Goal: Check status: Check status

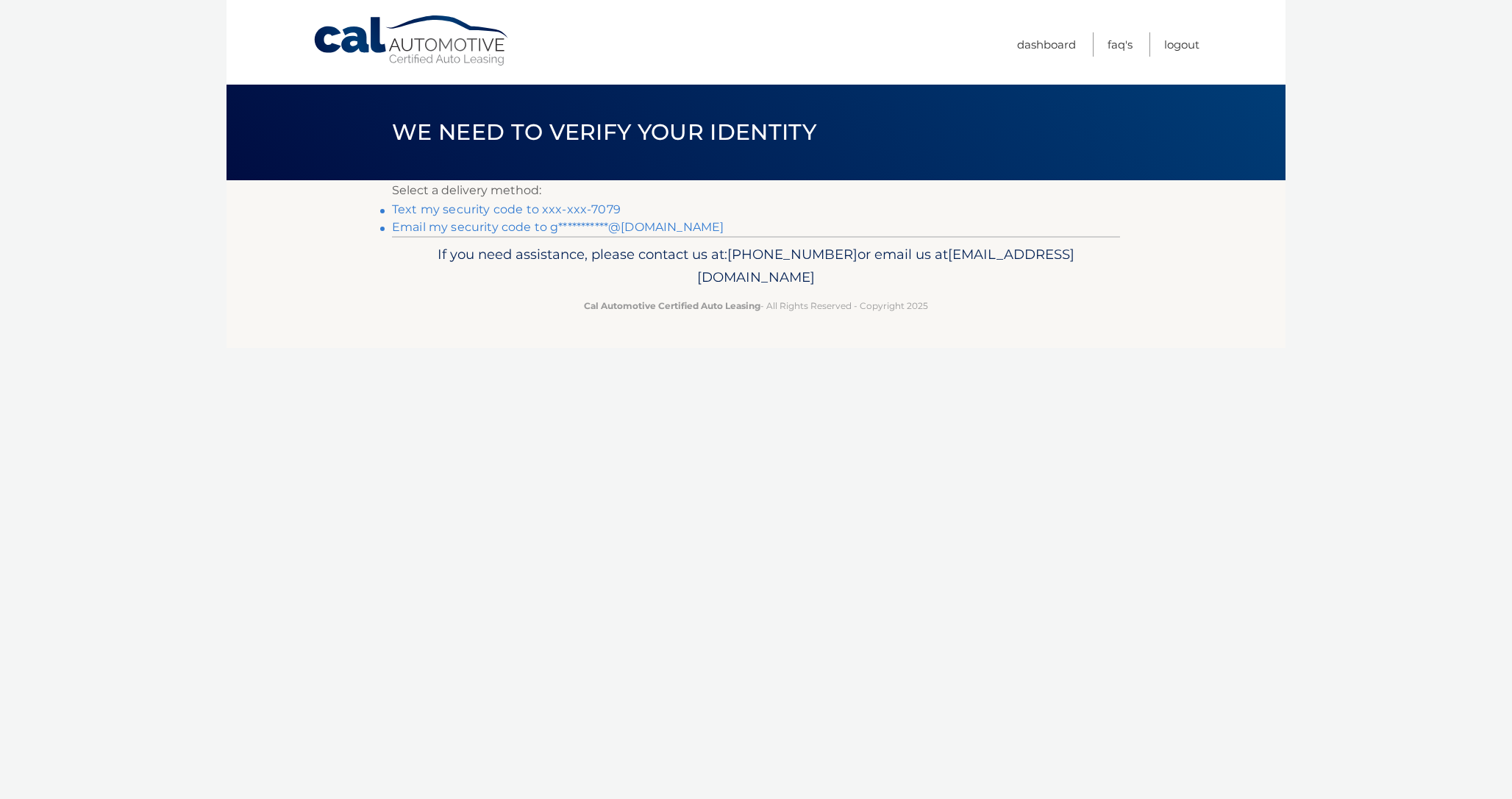
click at [609, 208] on link "Text my security code to xxx-xxx-7079" at bounding box center [506, 209] width 229 height 14
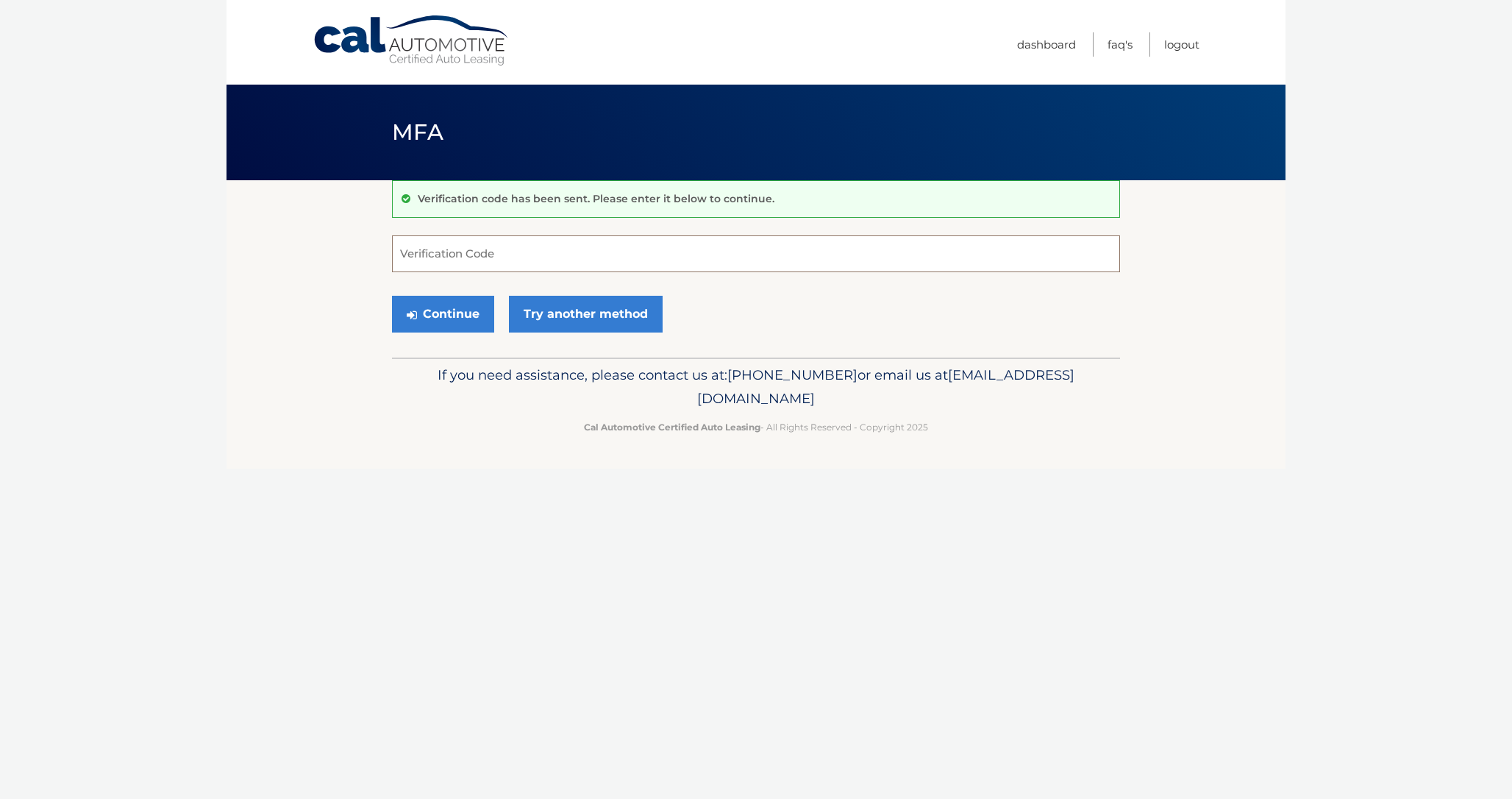
click at [531, 257] on input "Verification Code" at bounding box center [756, 254] width 729 height 37
click at [519, 257] on input "Verification Code" at bounding box center [756, 254] width 729 height 37
click at [725, 266] on input "Verification Code" at bounding box center [756, 254] width 729 height 37
paste input "623199"
type input "623199"
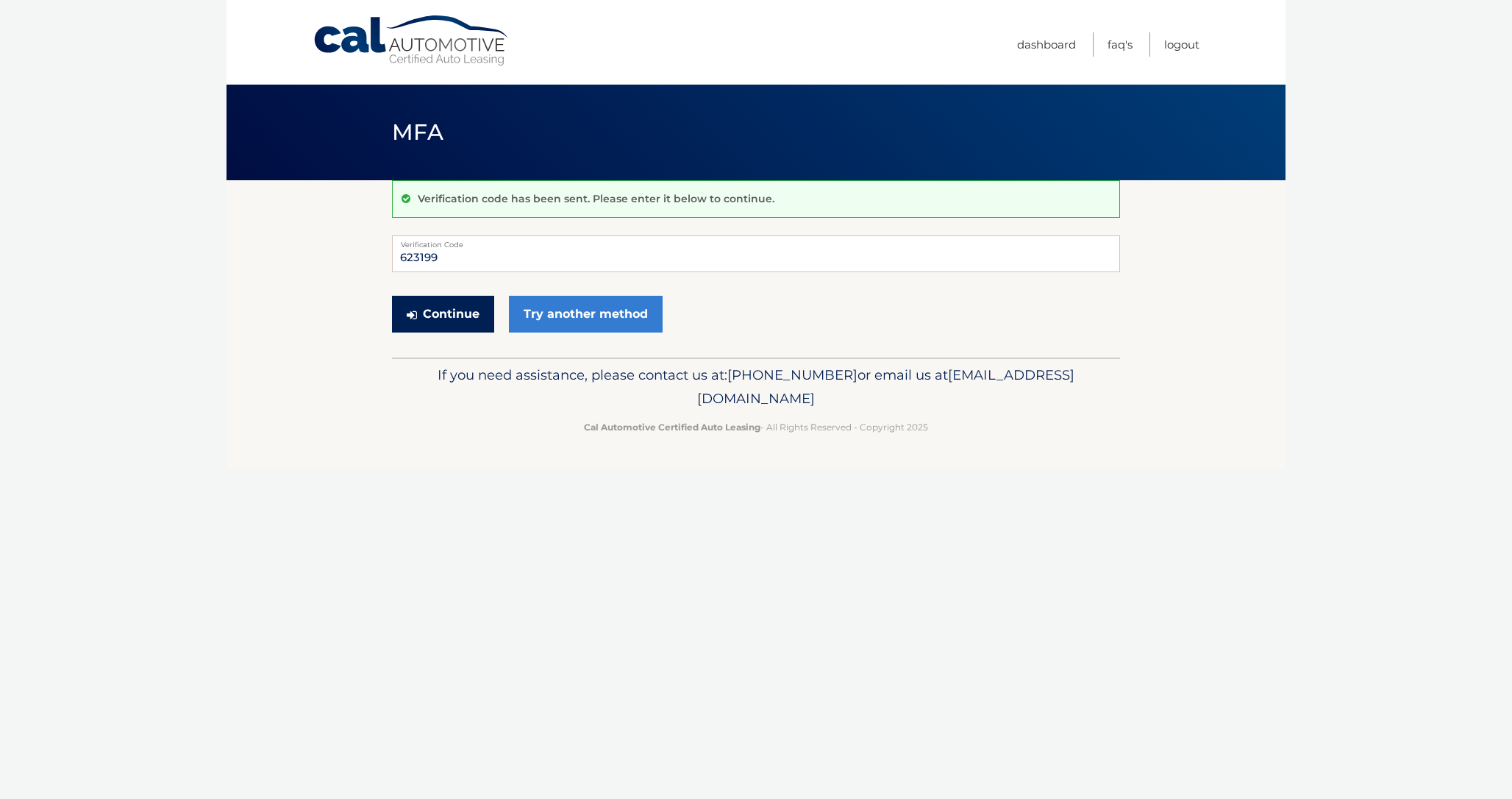
click at [444, 319] on button "Continue" at bounding box center [442, 315] width 102 height 37
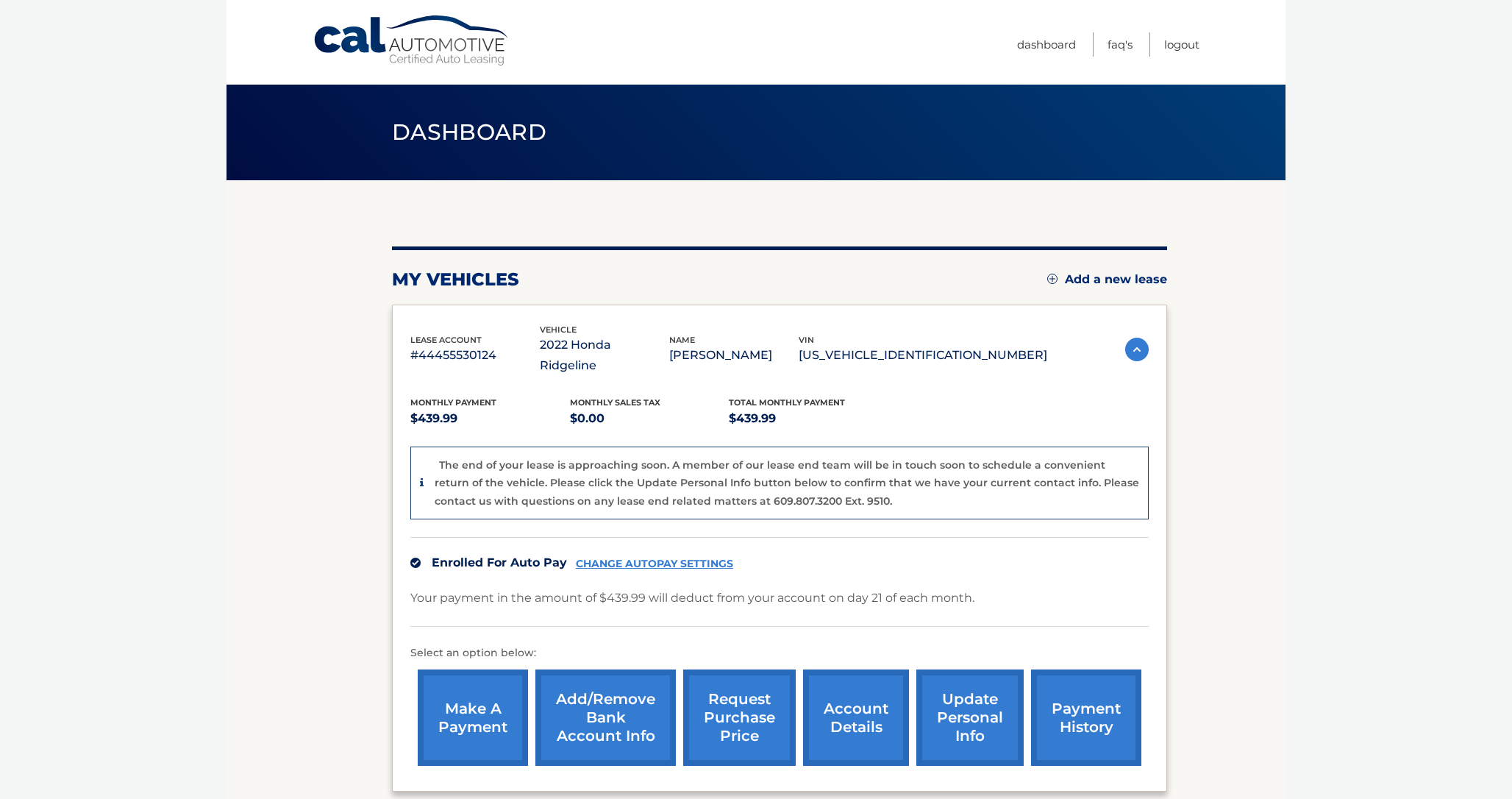
scroll to position [128, 0]
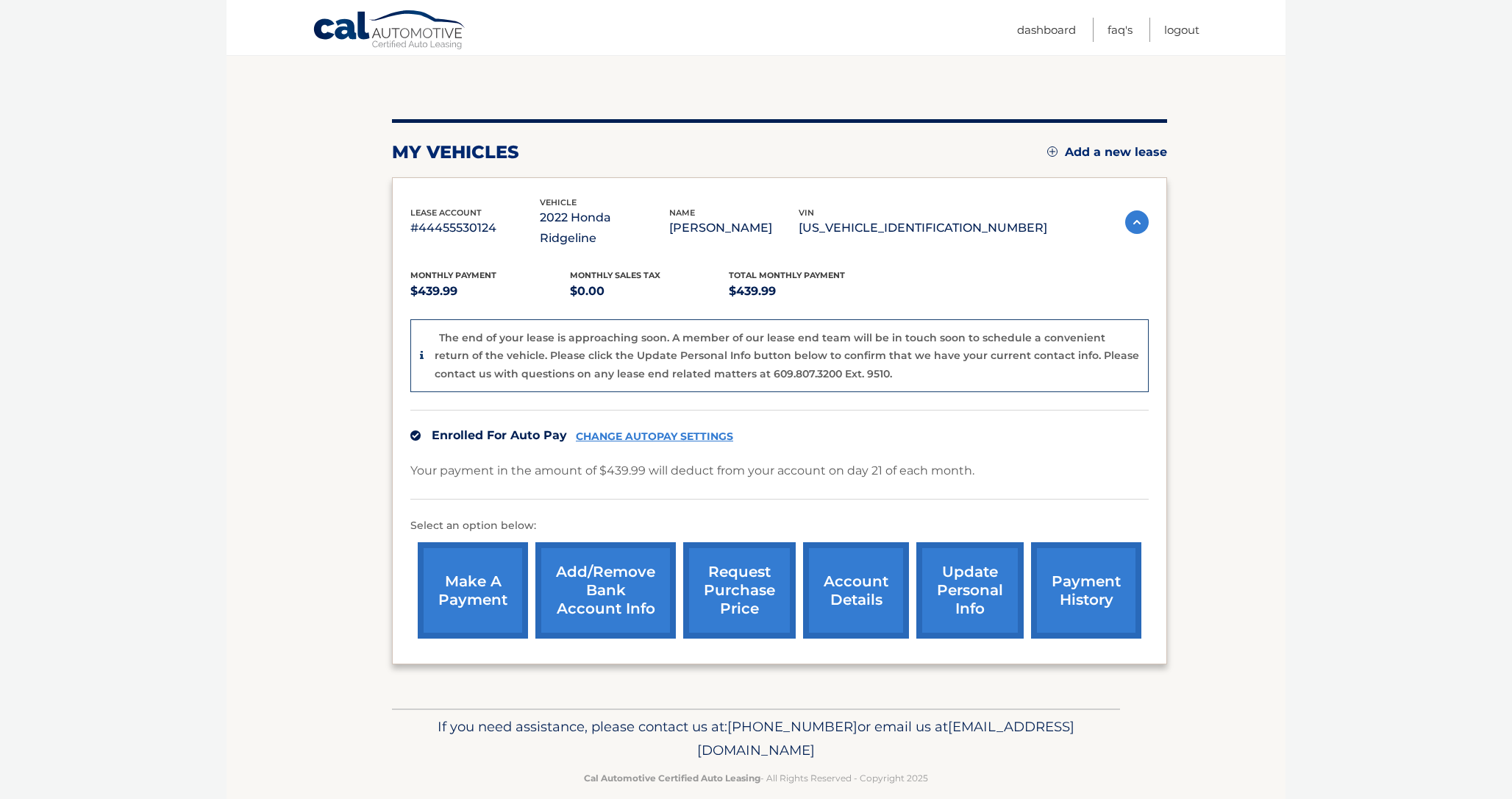
click at [863, 555] on link "account details" at bounding box center [856, 590] width 106 height 96
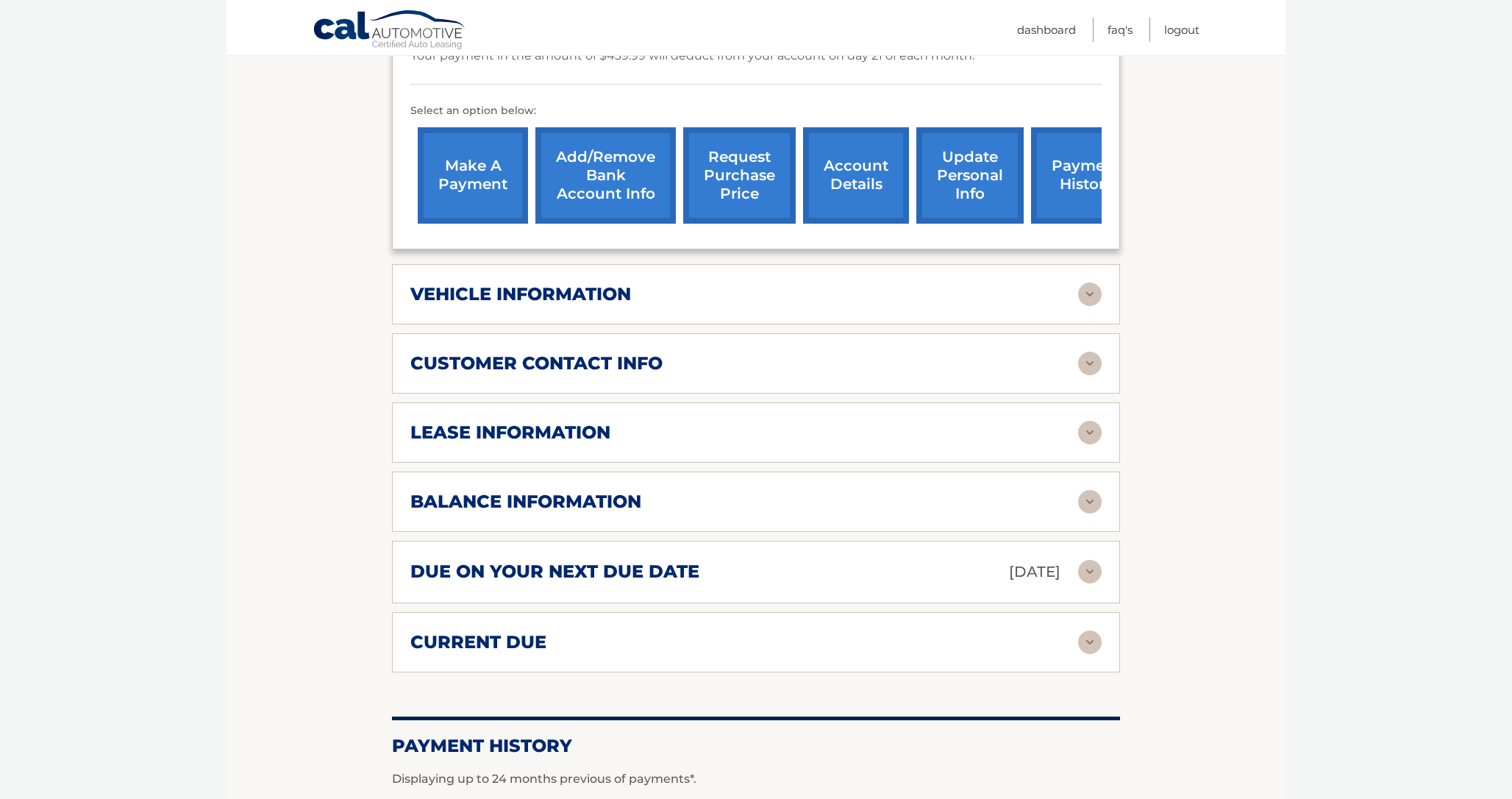
scroll to position [481, 0]
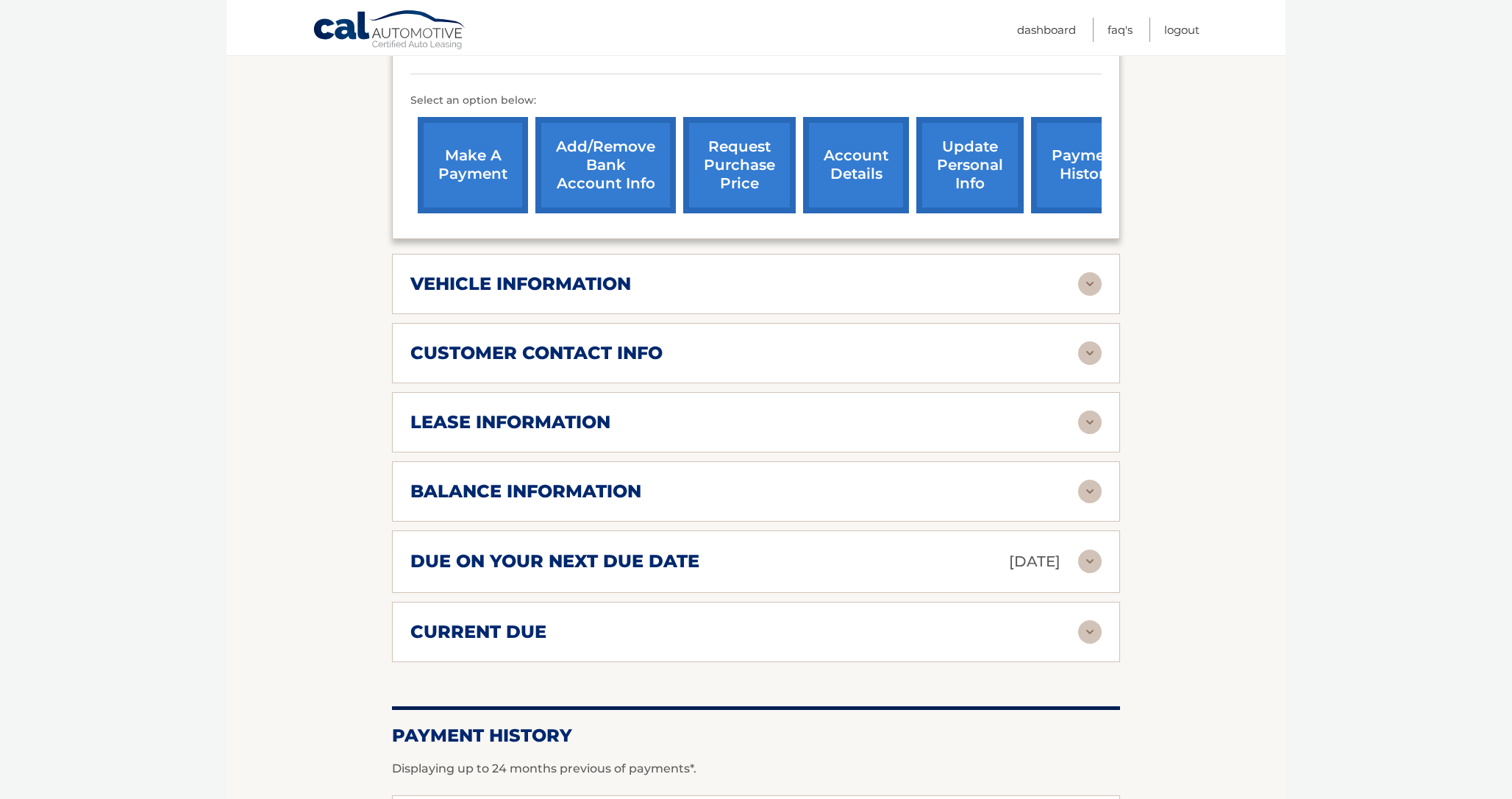
click at [850, 549] on div "due on your next due date [DATE]" at bounding box center [744, 561] width 668 height 25
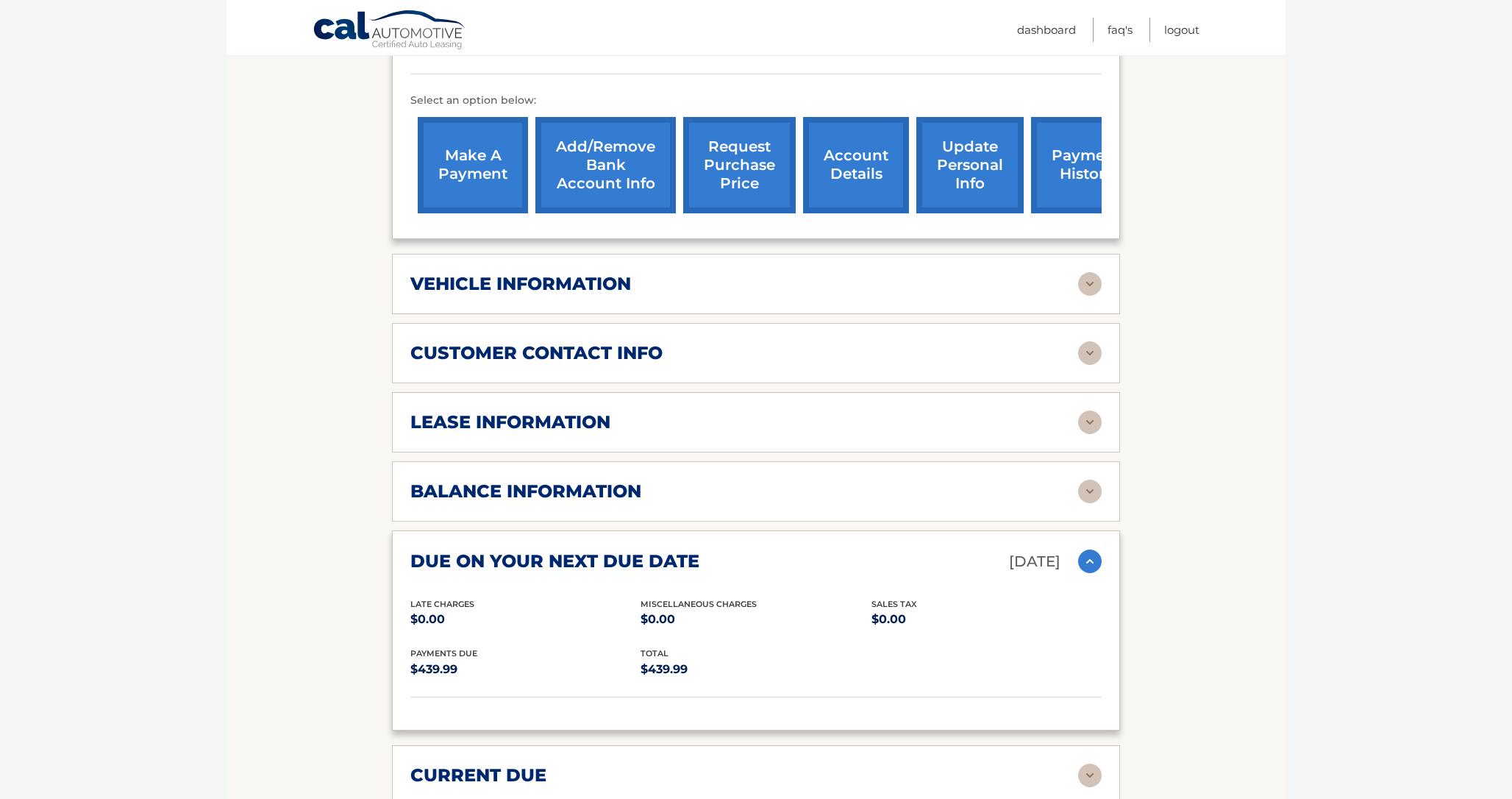
click at [789, 480] on div "balance information" at bounding box center [744, 491] width 668 height 22
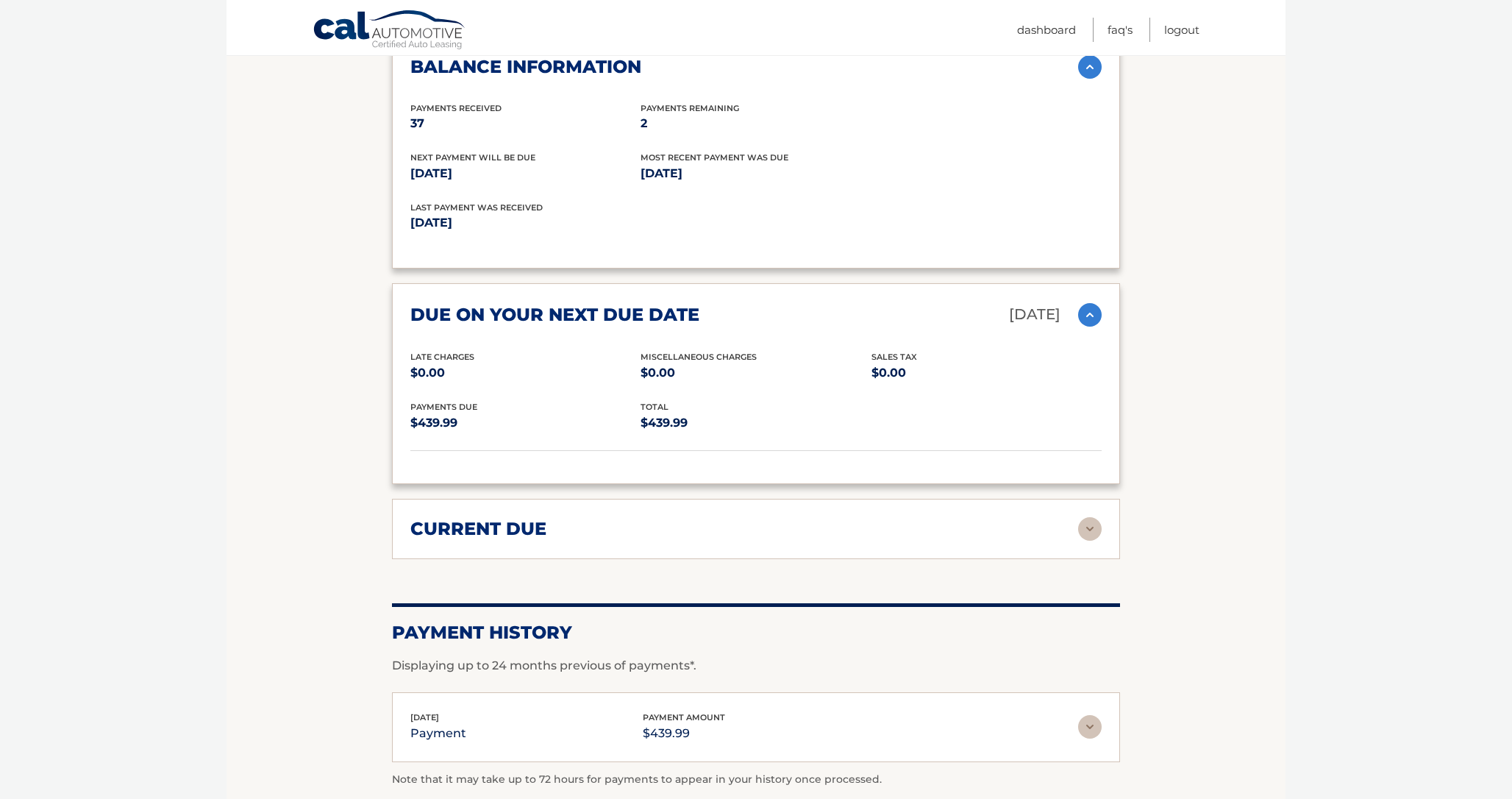
scroll to position [1044, 0]
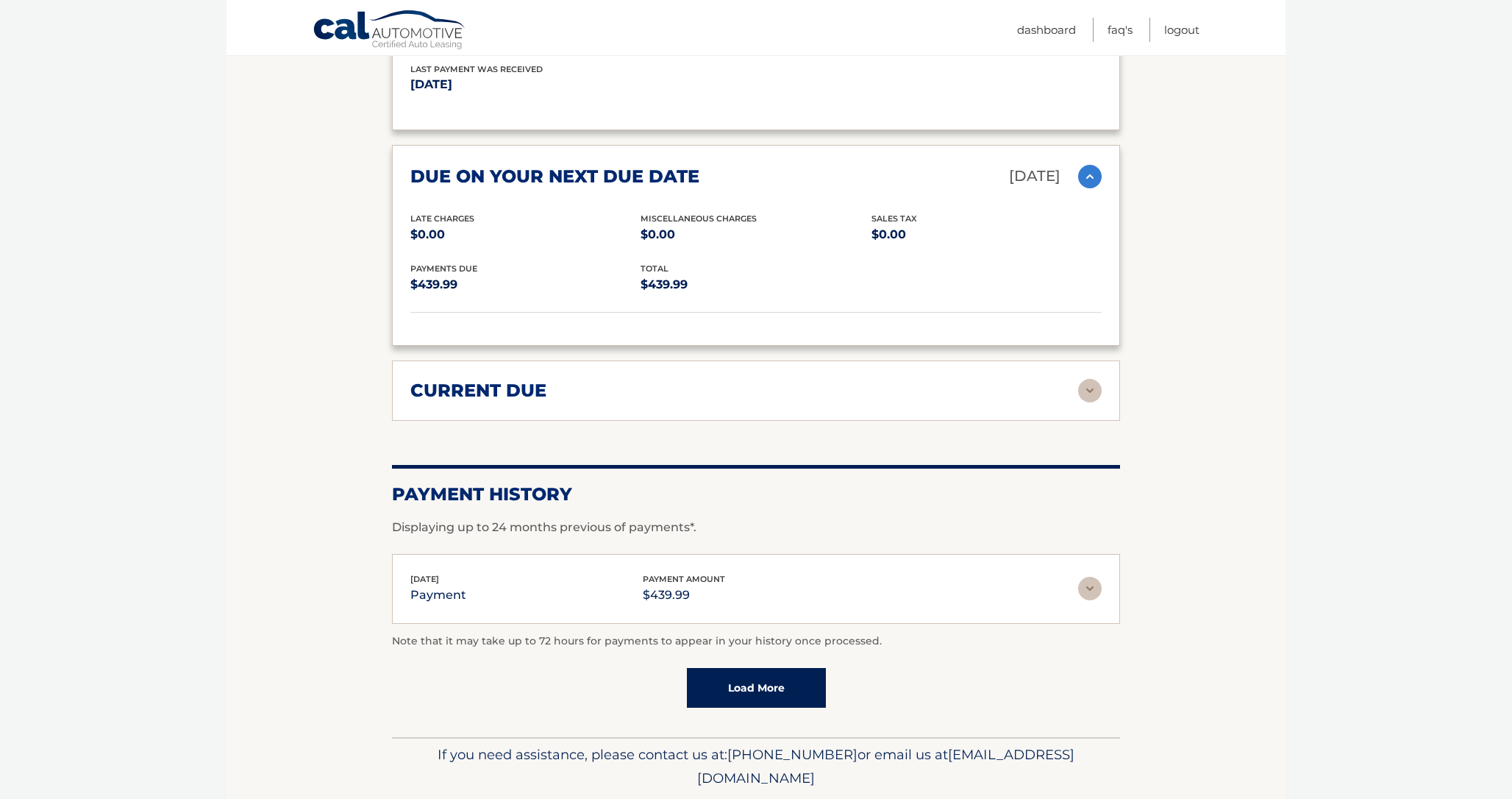
click at [873, 380] on div "current due" at bounding box center [744, 391] width 668 height 22
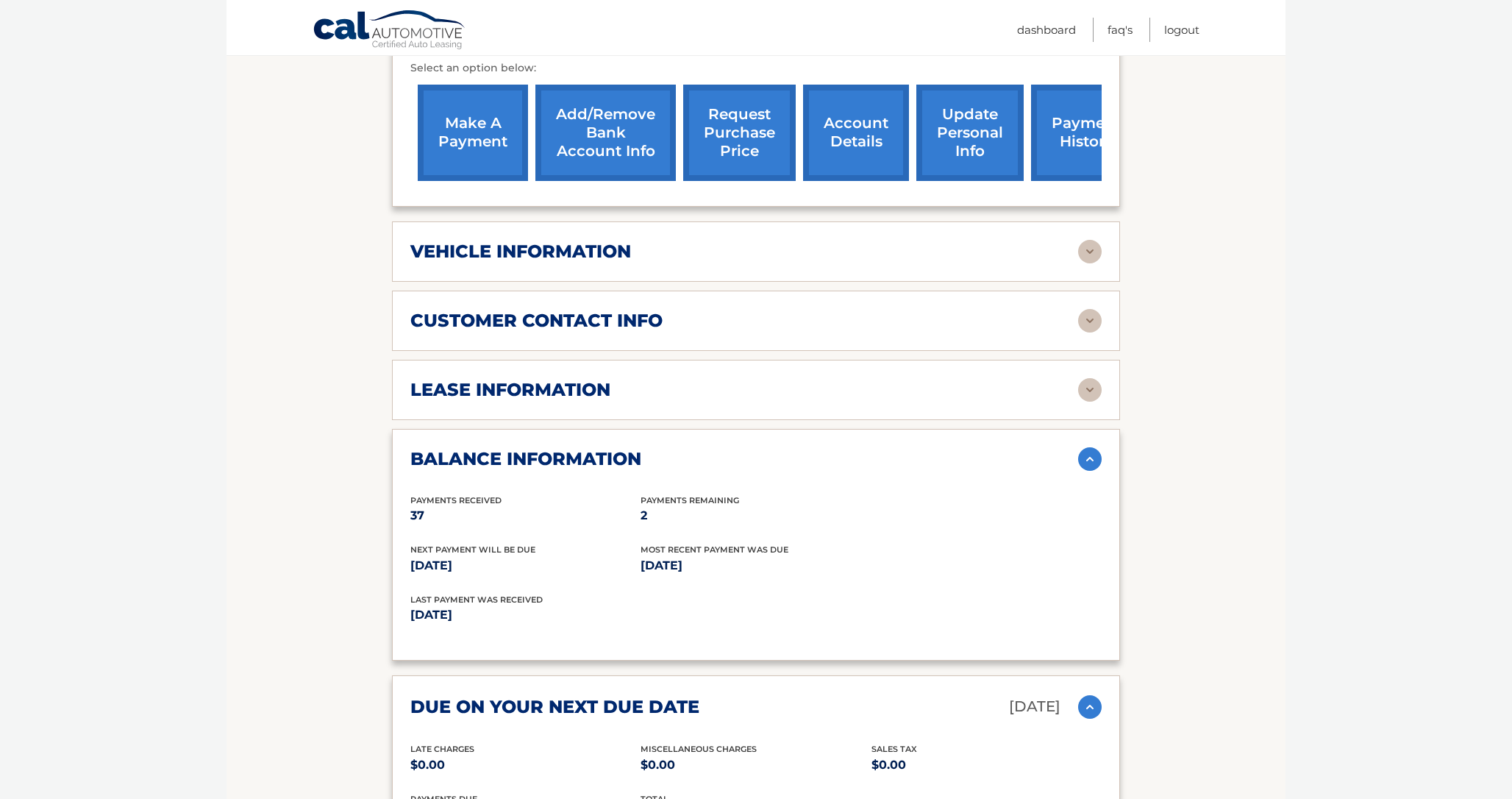
scroll to position [365, 0]
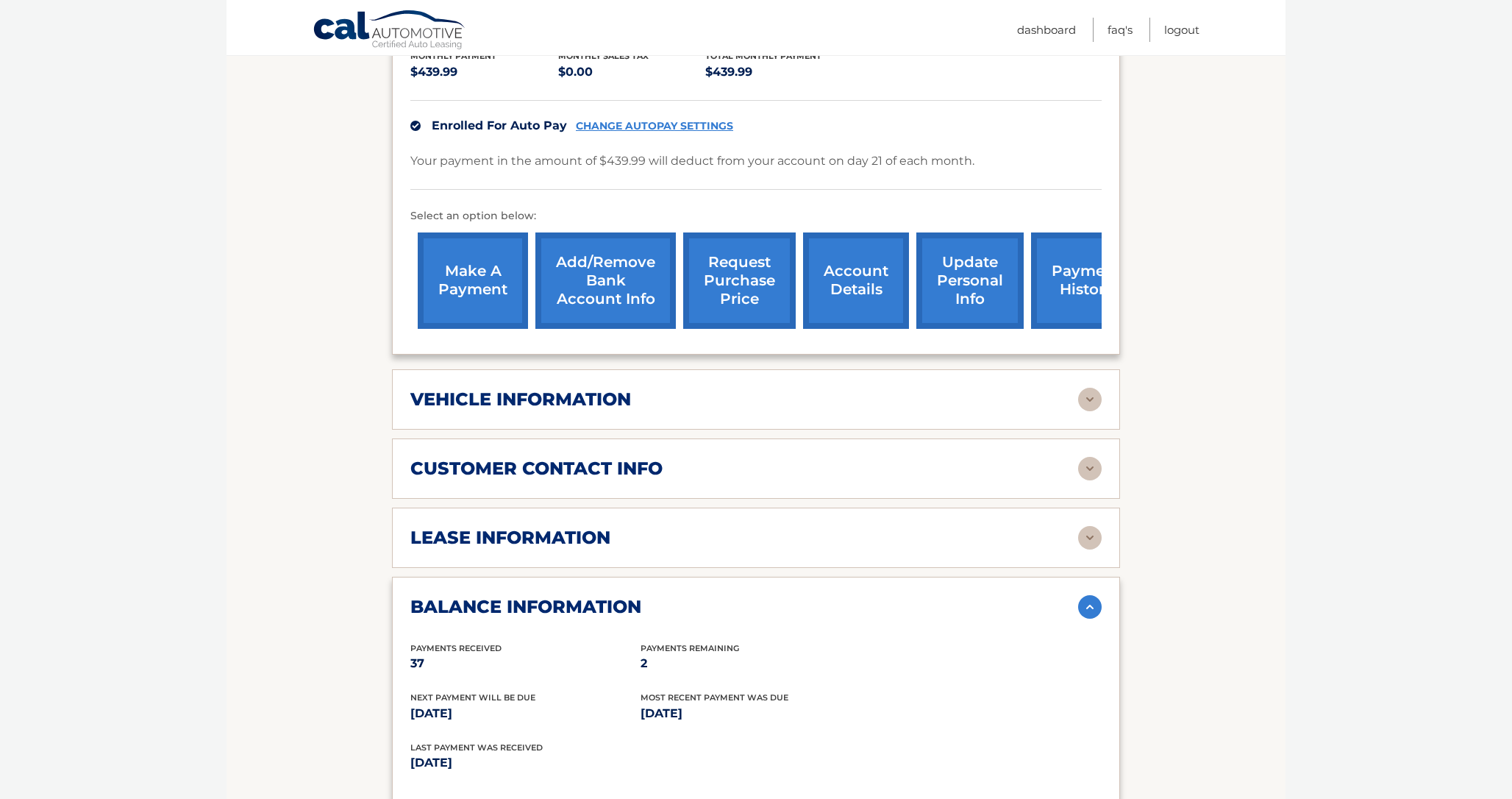
click at [831, 458] on div "customer contact info" at bounding box center [744, 469] width 668 height 22
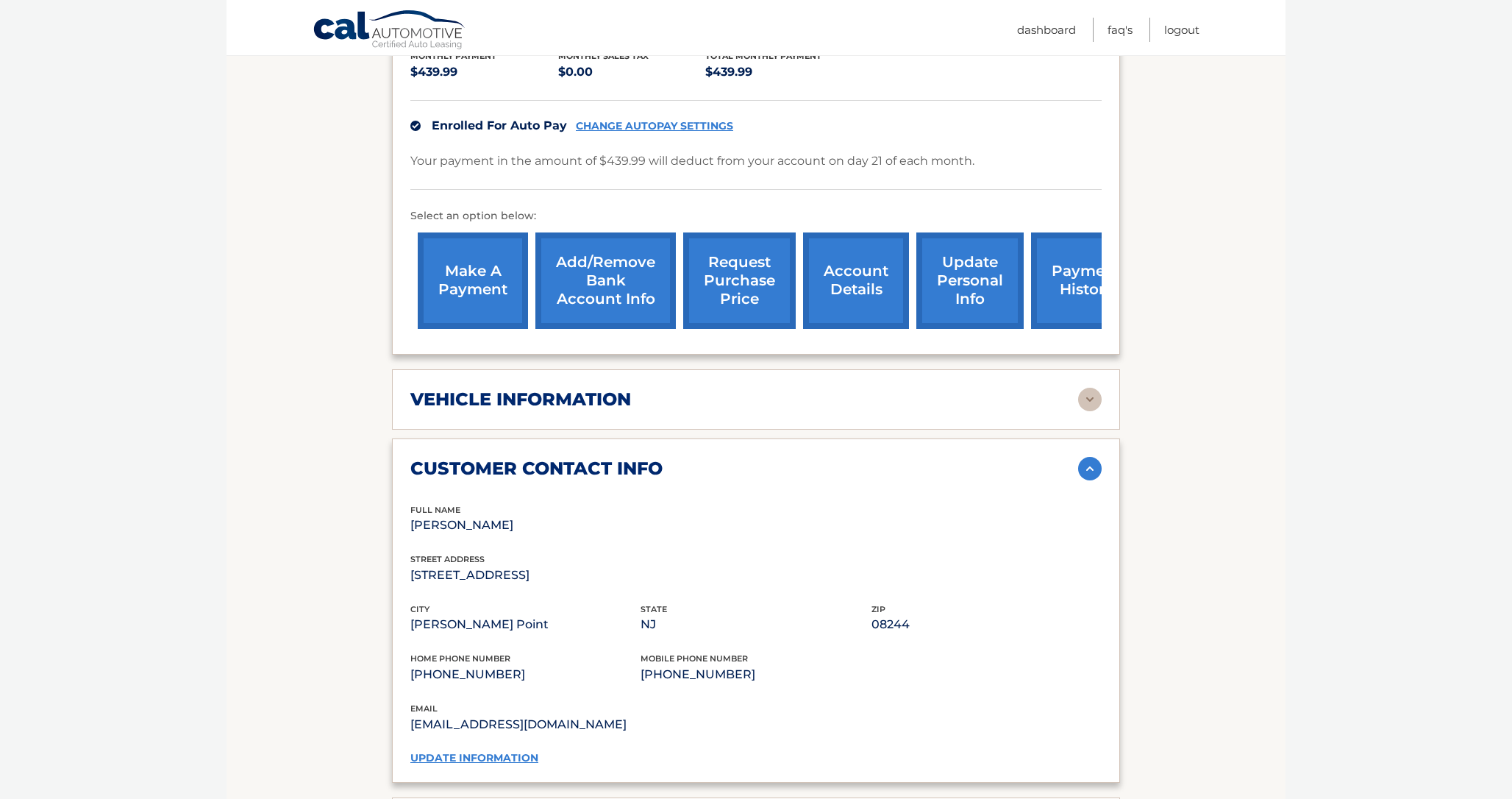
click at [830, 389] on div "vehicle information" at bounding box center [744, 400] width 668 height 22
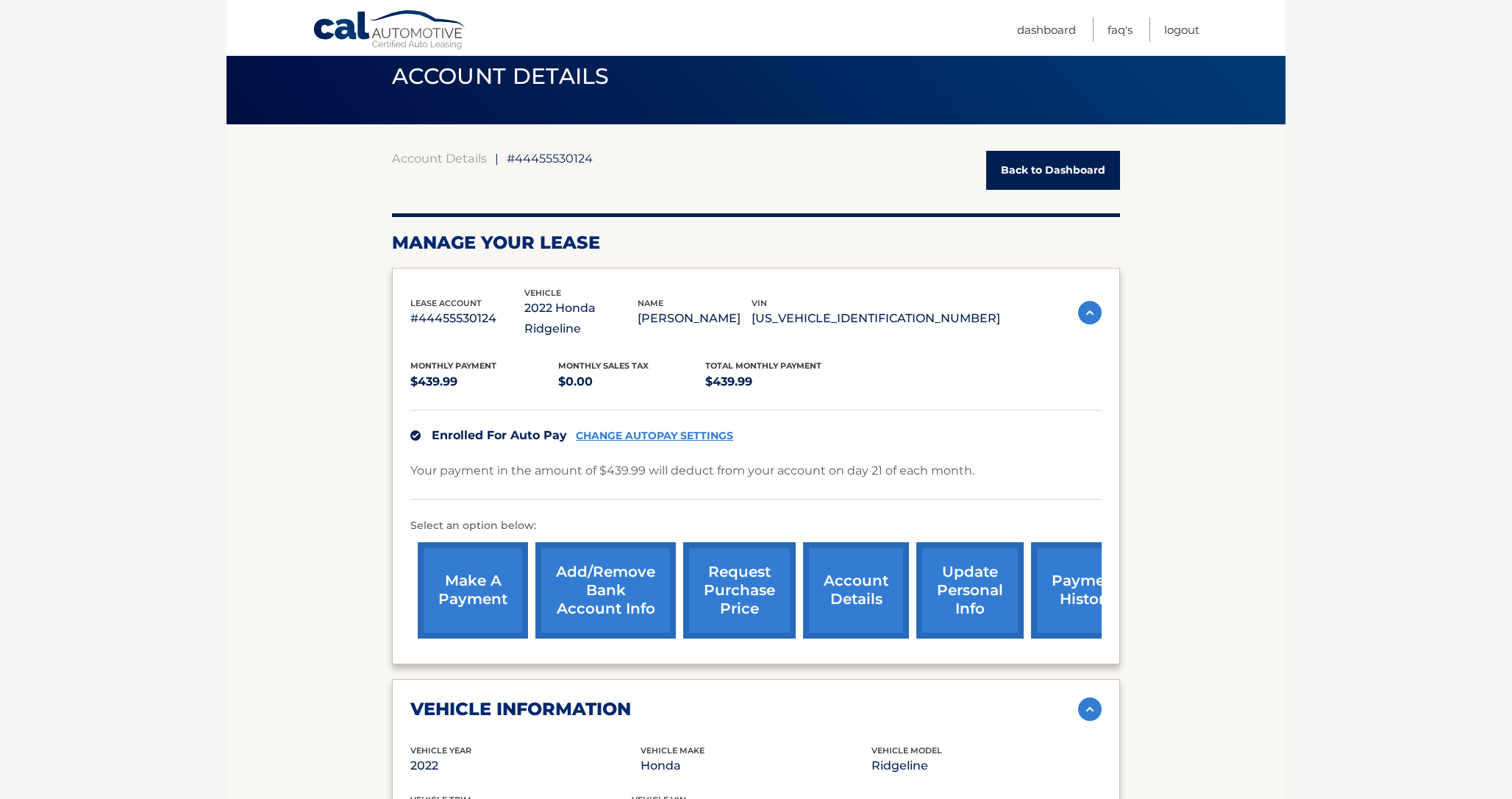
scroll to position [0, 0]
